Goal: Task Accomplishment & Management: Manage account settings

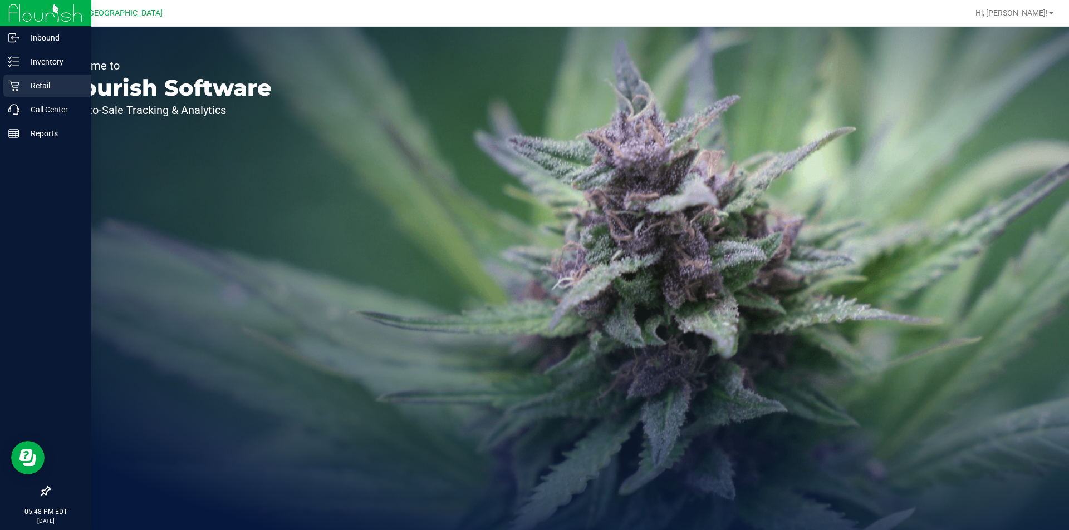
click at [55, 84] on p "Retail" at bounding box center [52, 85] width 67 height 13
click at [57, 61] on p "Inventory" at bounding box center [52, 61] width 67 height 13
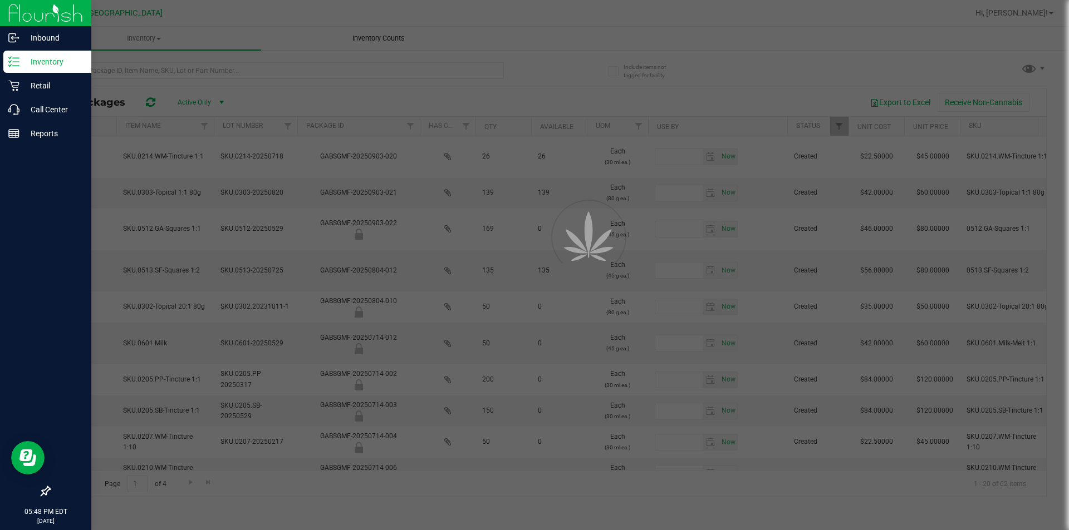
type input "[DATE]"
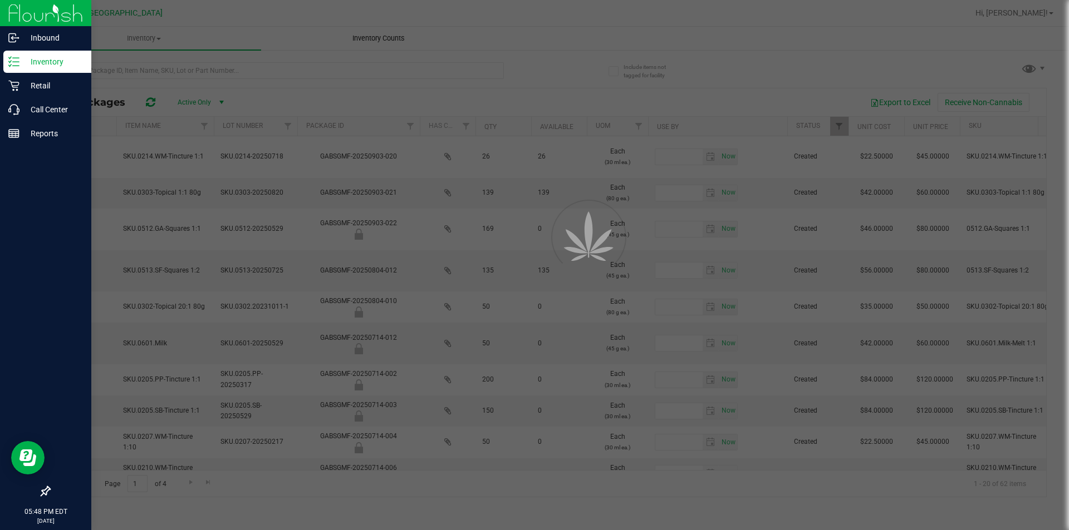
type input "[DATE]"
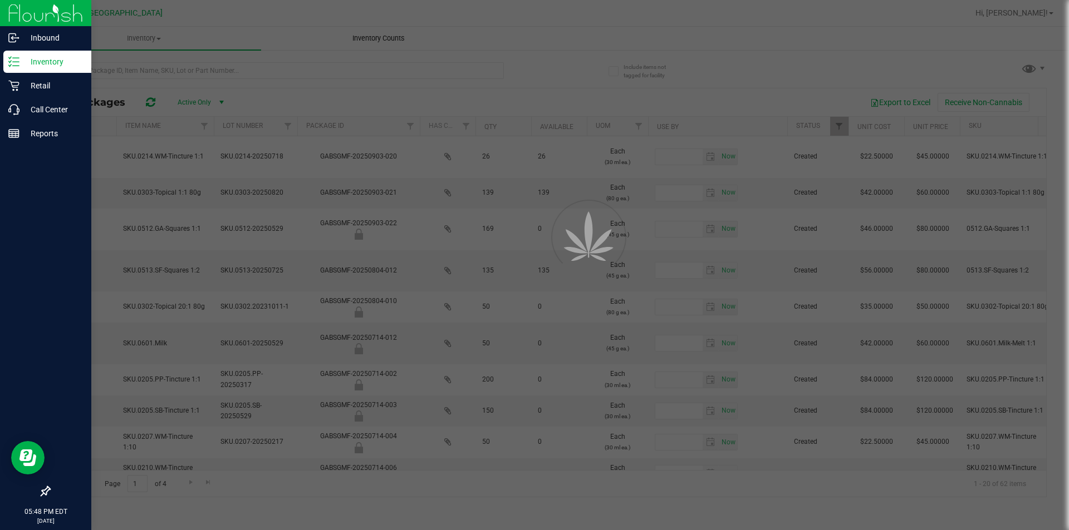
type input "[DATE]"
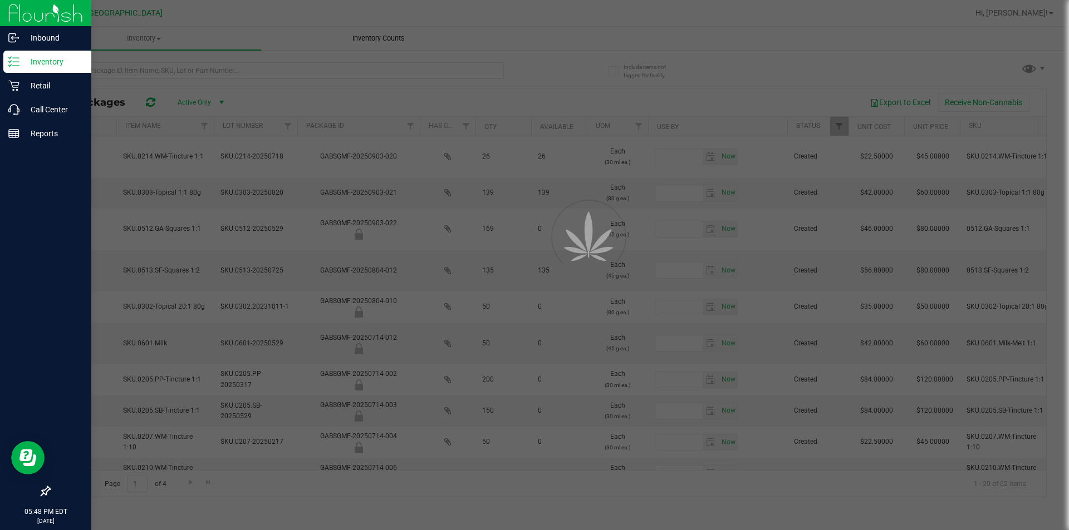
type input "[DATE]"
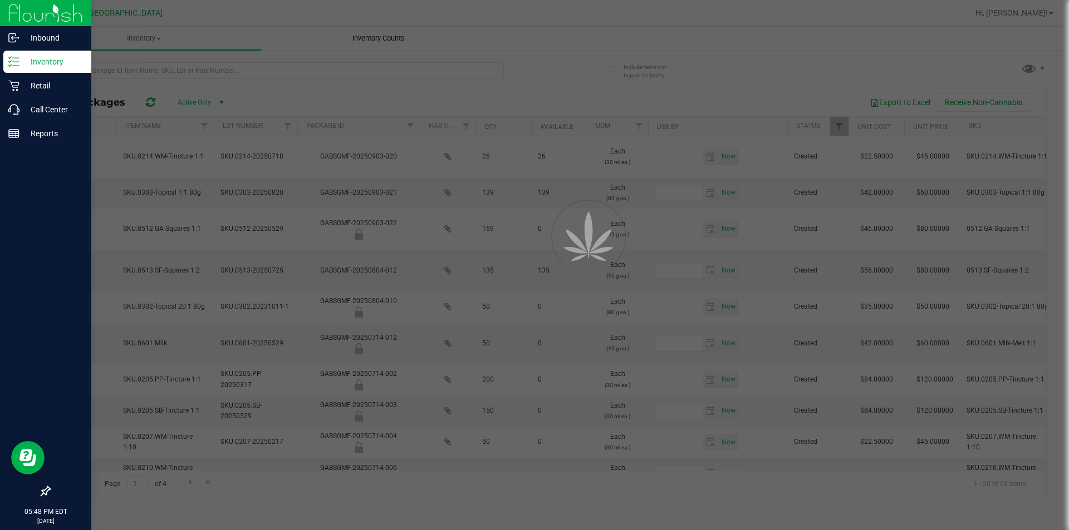
type input "[DATE]"
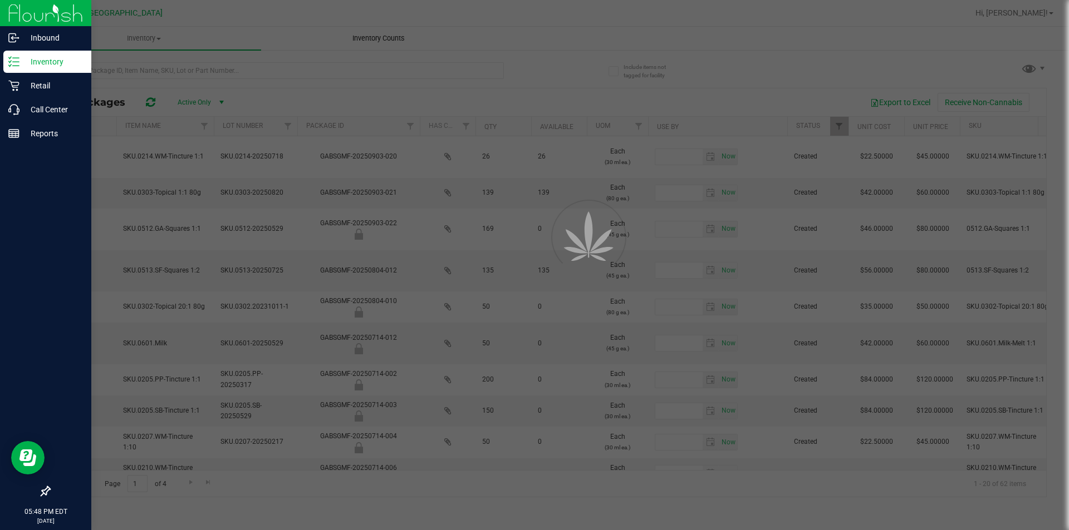
type input "[DATE]"
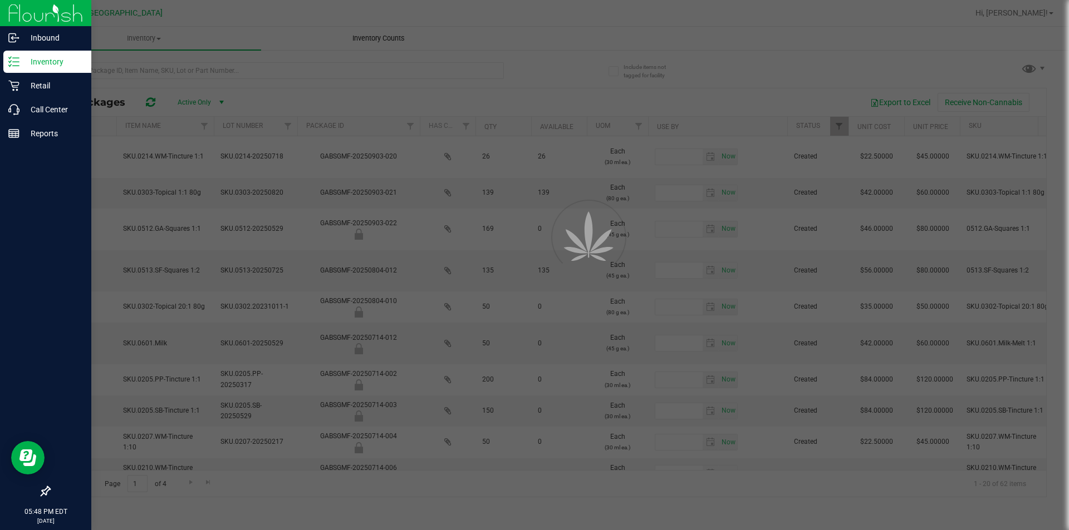
type input "[DATE]"
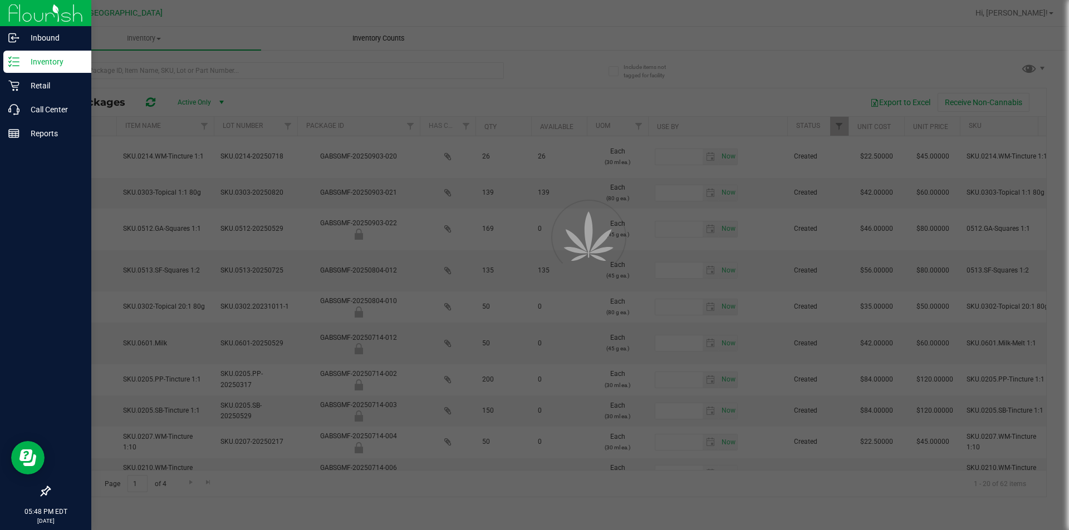
type input "[DATE]"
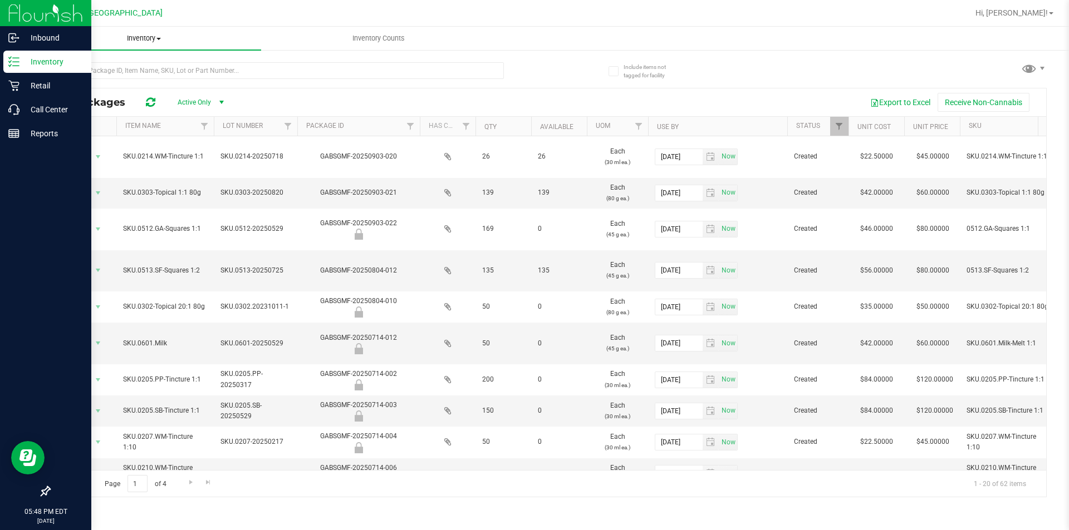
click at [149, 46] on uib-tab-heading "Inventory All packages All inventory Waste log" at bounding box center [144, 38] width 234 height 23
click at [81, 76] on span "All inventory" at bounding box center [64, 80] width 75 height 9
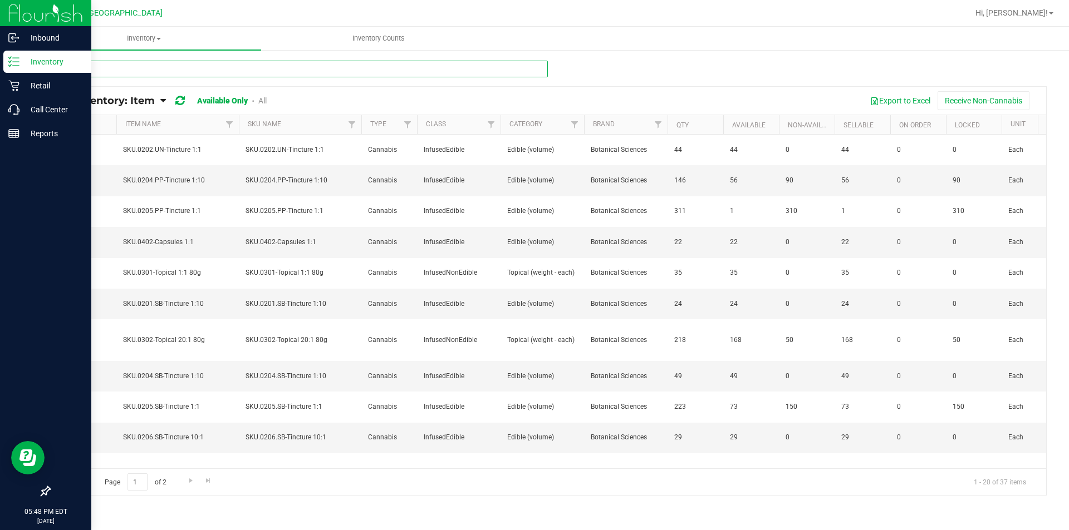
click at [130, 73] on input "text" at bounding box center [298, 69] width 499 height 17
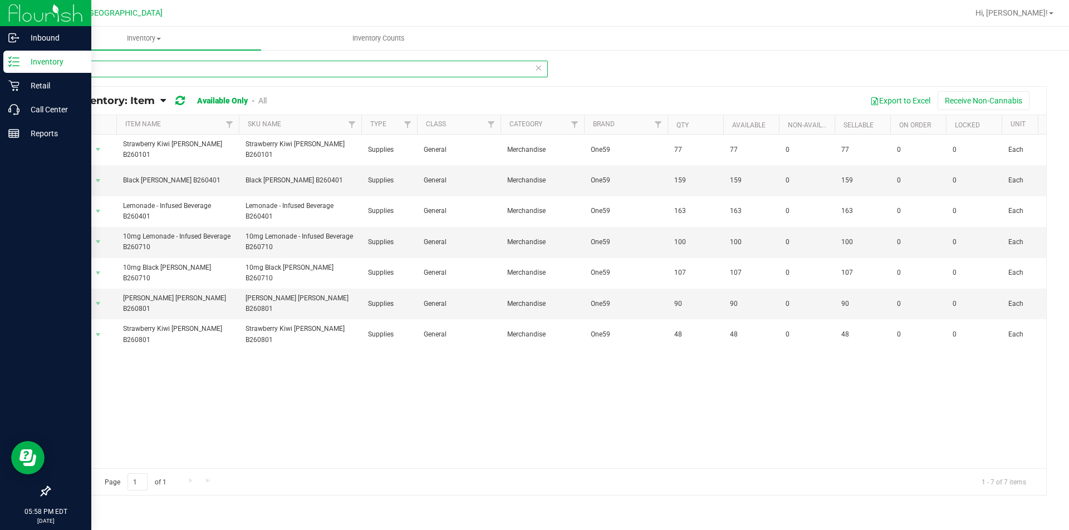
type input "se"
